Goal: Information Seeking & Learning: Learn about a topic

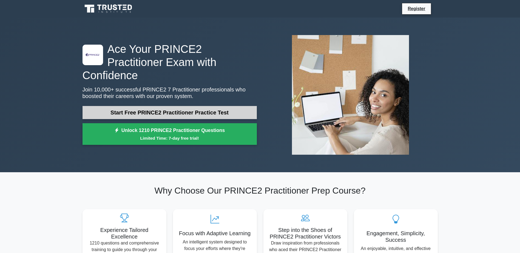
click at [193, 106] on link "Start Free PRINCE2 Practitioner Practice Test" at bounding box center [169, 112] width 174 height 13
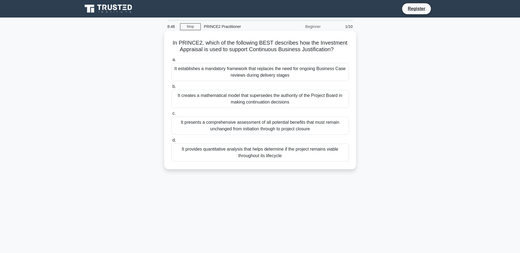
click at [276, 155] on div "It provides quantitative analysis that helps determine if the project remains v…" at bounding box center [260, 153] width 178 height 18
click at [171, 142] on input "d. It provides quantitative analysis that helps determine if the project remain…" at bounding box center [171, 141] width 0 height 4
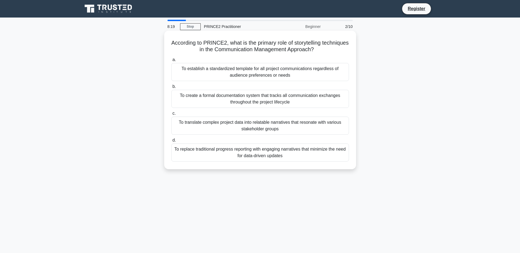
click at [281, 123] on div "To translate complex project data into relatable narratives that resonate with …" at bounding box center [260, 126] width 178 height 18
click at [171, 115] on input "c. To translate complex project data into relatable narratives that resonate wi…" at bounding box center [171, 114] width 0 height 4
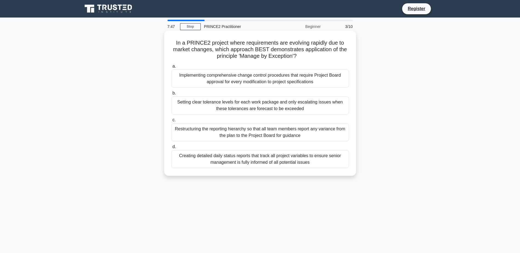
click at [250, 106] on div "Setting clear tolerance levels for each work package and only escalating issues…" at bounding box center [260, 105] width 178 height 18
click at [171, 95] on input "b. Setting clear tolerance levels for each work package and only escalating iss…" at bounding box center [171, 94] width 0 height 4
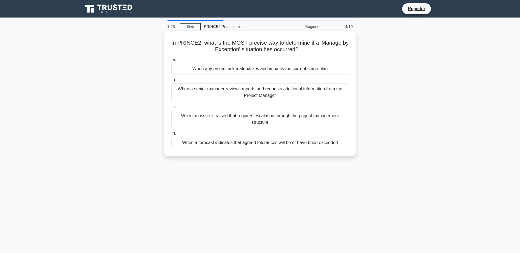
click at [245, 144] on div "When a forecast indicates that agreed tolerances will be or have been exceeded" at bounding box center [260, 143] width 178 height 12
click at [171, 136] on input "d. When a forecast indicates that agreed tolerances will be or have been exceed…" at bounding box center [171, 134] width 0 height 4
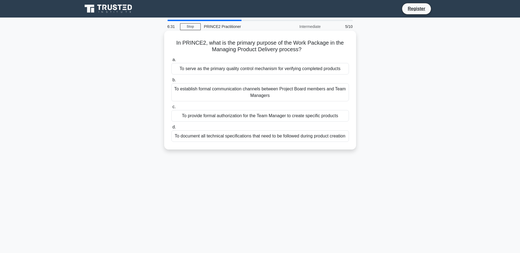
click at [270, 117] on div "To provide formal authorization for the Team Manager to create specific products" at bounding box center [260, 116] width 178 height 12
click at [171, 109] on input "c. To provide formal authorization for the Team Manager to create specific prod…" at bounding box center [171, 107] width 0 height 4
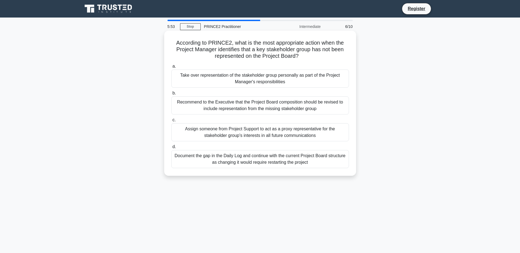
click at [259, 107] on div "Recommend to the Executive that the Project Board composition should be revised…" at bounding box center [260, 105] width 178 height 18
click at [171, 95] on input "b. Recommend to the Executive that the Project Board composition should be revi…" at bounding box center [171, 94] width 0 height 4
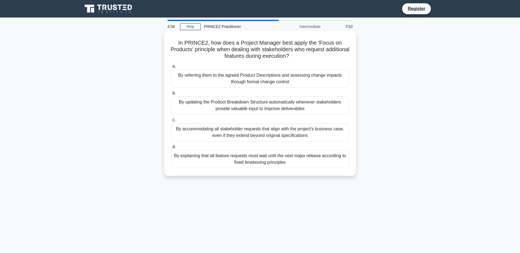
click at [287, 135] on div "By accommodating all stakeholder requests that align with the project's busines…" at bounding box center [260, 132] width 178 height 18
click at [171, 122] on input "c. By accommodating all stakeholder requests that align with the project's busi…" at bounding box center [171, 120] width 0 height 4
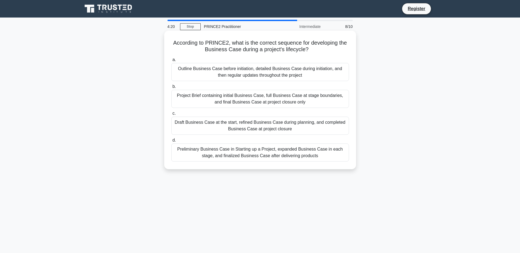
click at [265, 74] on div "Outline Business Case before initiation, detailed Business Case during initiati…" at bounding box center [260, 72] width 178 height 18
click at [171, 62] on input "a. Outline Business Case before initiation, detailed Business Case during initi…" at bounding box center [171, 60] width 0 height 4
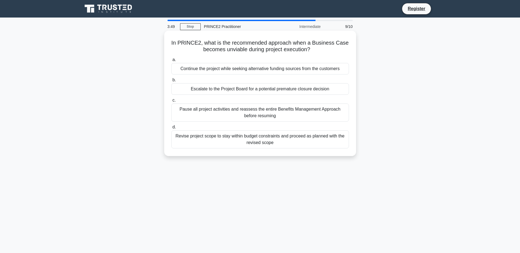
click at [275, 90] on div "Escalate to the Project Board for a potential premature closure decision" at bounding box center [260, 89] width 178 height 12
click at [171, 82] on input "b. Escalate to the Project Board for a potential premature closure decision" at bounding box center [171, 80] width 0 height 4
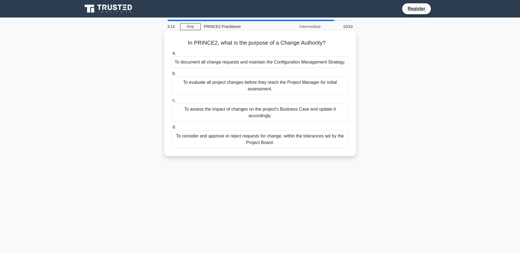
click at [289, 130] on div "To consider and approve or reject requests for change, within the tolerances se…" at bounding box center [260, 139] width 178 height 18
click at [171, 129] on input "d. To consider and approve or reject requests for change, within the tolerances…" at bounding box center [171, 128] width 0 height 4
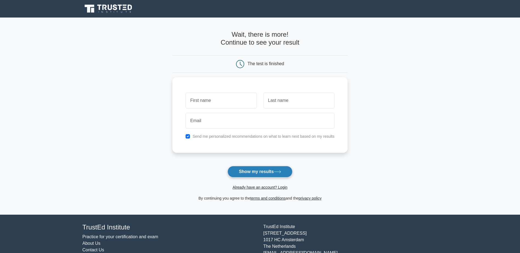
click at [275, 170] on button "Show my results" at bounding box center [259, 172] width 65 height 12
click at [229, 100] on input "text" at bounding box center [221, 99] width 71 height 16
type input "[PERSON_NAME]"
click at [307, 99] on input "text" at bounding box center [298, 99] width 71 height 16
click at [297, 100] on input "text" at bounding box center [298, 99] width 71 height 16
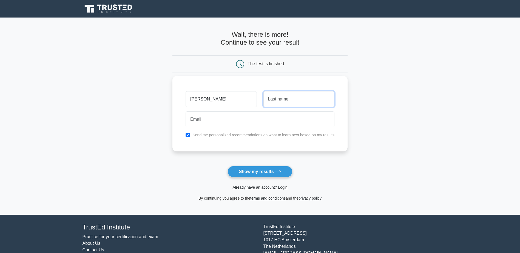
click at [286, 97] on input "text" at bounding box center [298, 99] width 71 height 16
type input "Burt"
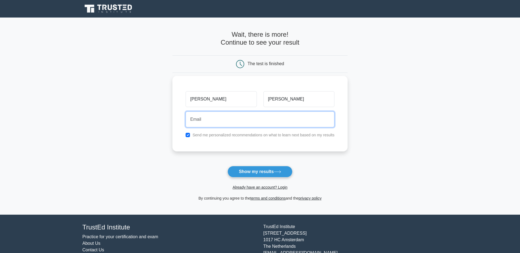
click at [222, 124] on input "email" at bounding box center [260, 120] width 149 height 16
type input "josie.burt@cps.gov.uk"
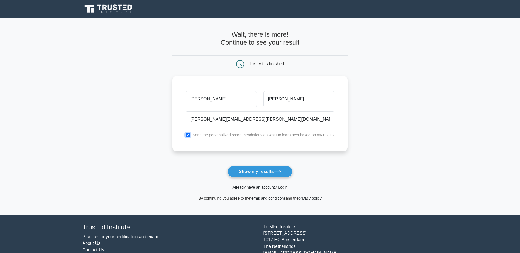
click at [188, 134] on input "checkbox" at bounding box center [188, 135] width 4 height 4
checkbox input "false"
click at [280, 173] on icon at bounding box center [277, 171] width 7 height 3
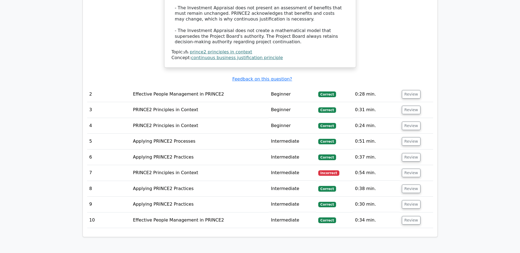
scroll to position [685, 0]
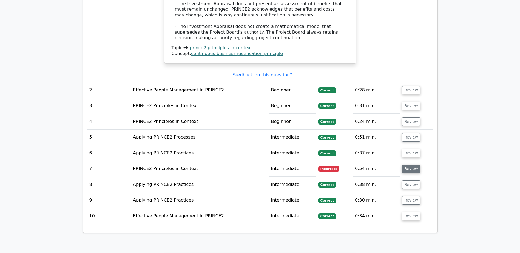
click at [412, 165] on button "Review" at bounding box center [411, 169] width 19 height 8
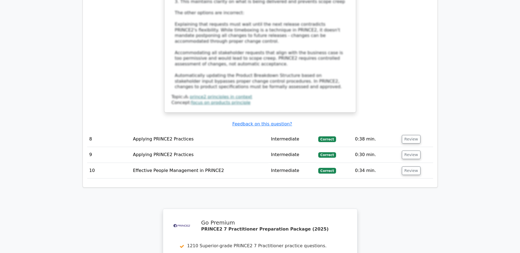
scroll to position [1014, 0]
